Goal: Information Seeking & Learning: Learn about a topic

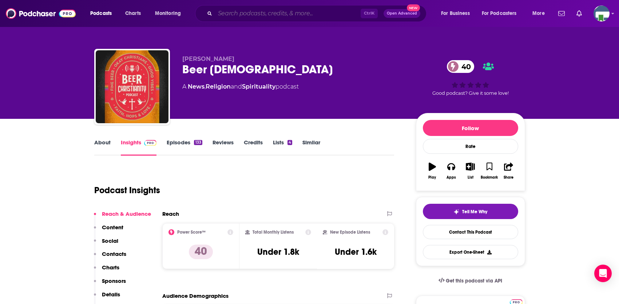
click at [278, 9] on input "Search podcasts, credits, & more..." at bounding box center [288, 14] width 146 height 12
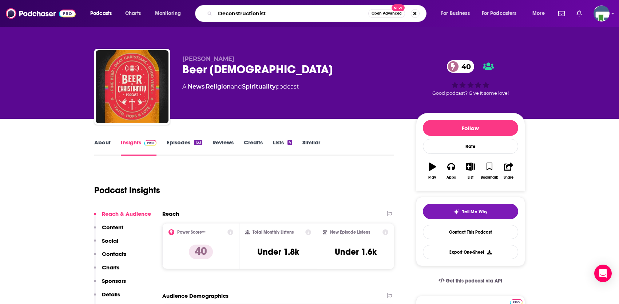
type input "Deconstructionists"
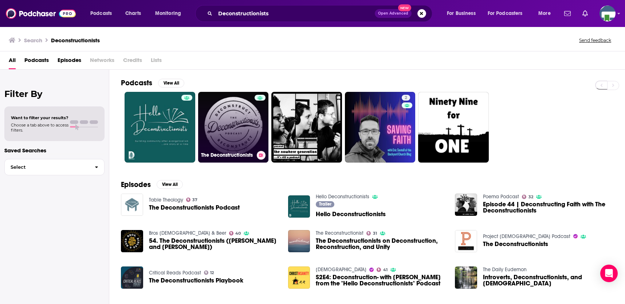
click at [237, 125] on link "The Deconstructionists" at bounding box center [233, 127] width 71 height 71
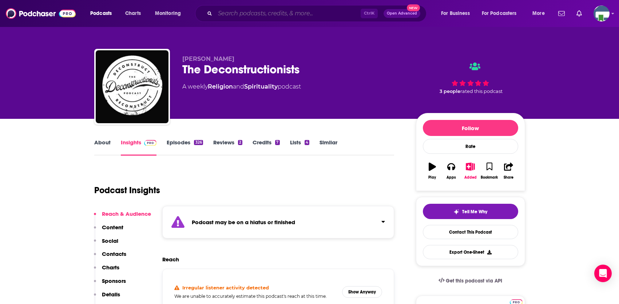
click at [234, 16] on input "Search podcasts, credits, & more..." at bounding box center [288, 14] width 146 height 12
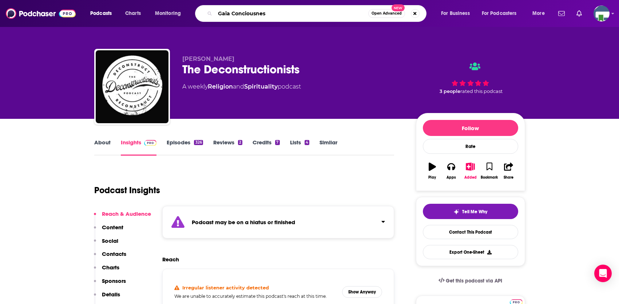
type input "Gaia Conciousness"
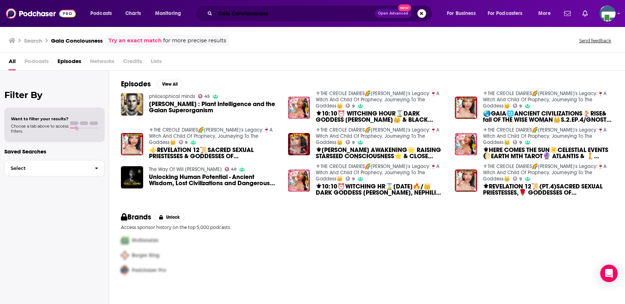
click at [269, 13] on input "Gaia Conciousness" at bounding box center [294, 14] width 159 height 12
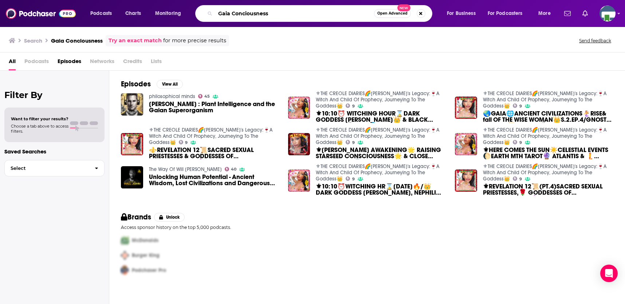
click at [261, 13] on input "Gaia Conciousness" at bounding box center [294, 14] width 159 height 12
type input "Gaia Consciousness"
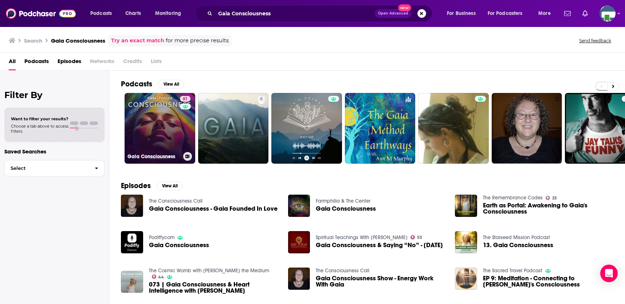
click at [173, 127] on link "61 Gaia Consciousness" at bounding box center [159, 128] width 71 height 71
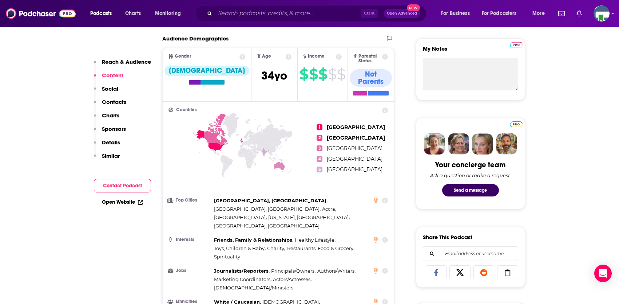
scroll to position [255, 0]
